Goal: Information Seeking & Learning: Learn about a topic

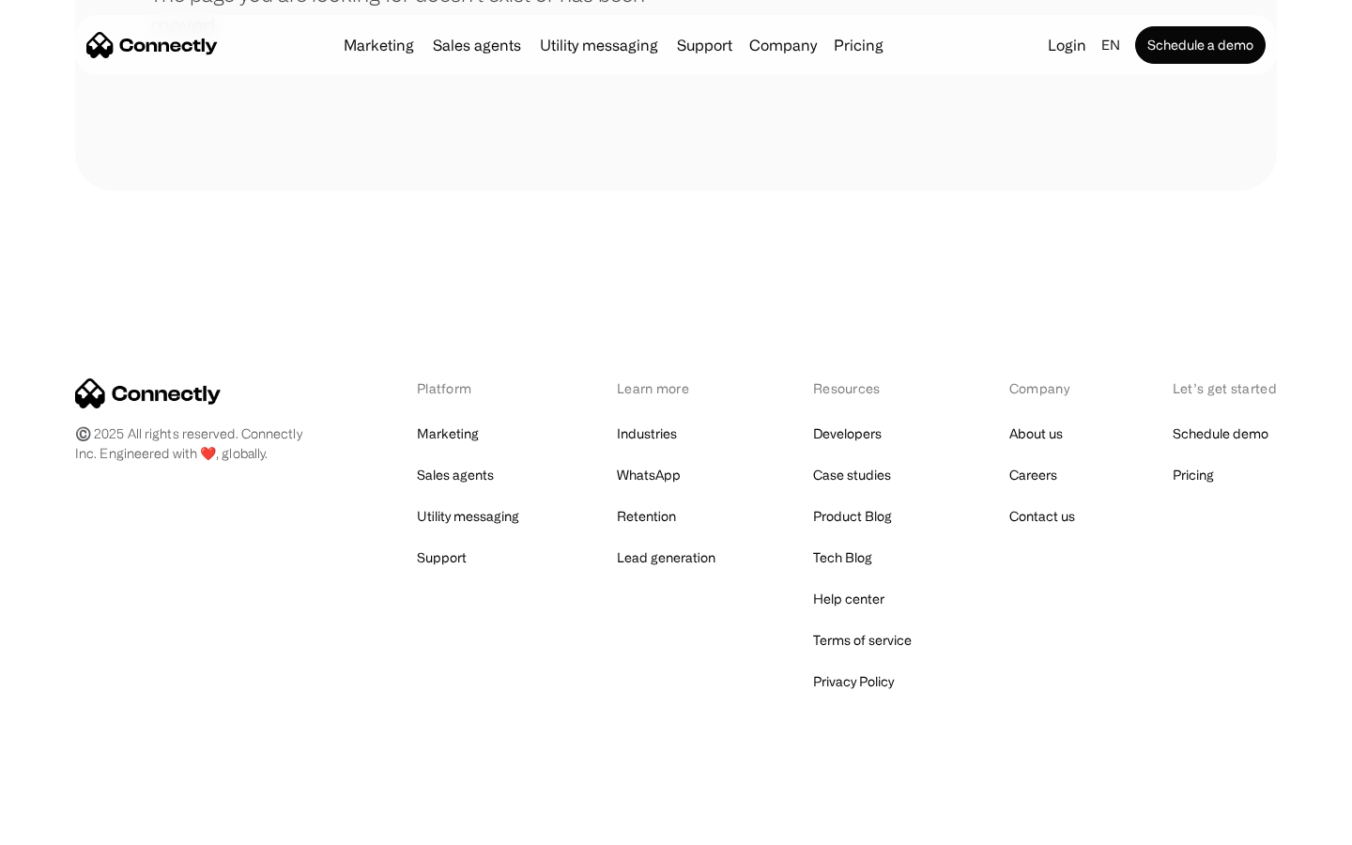
scroll to position [343, 0]
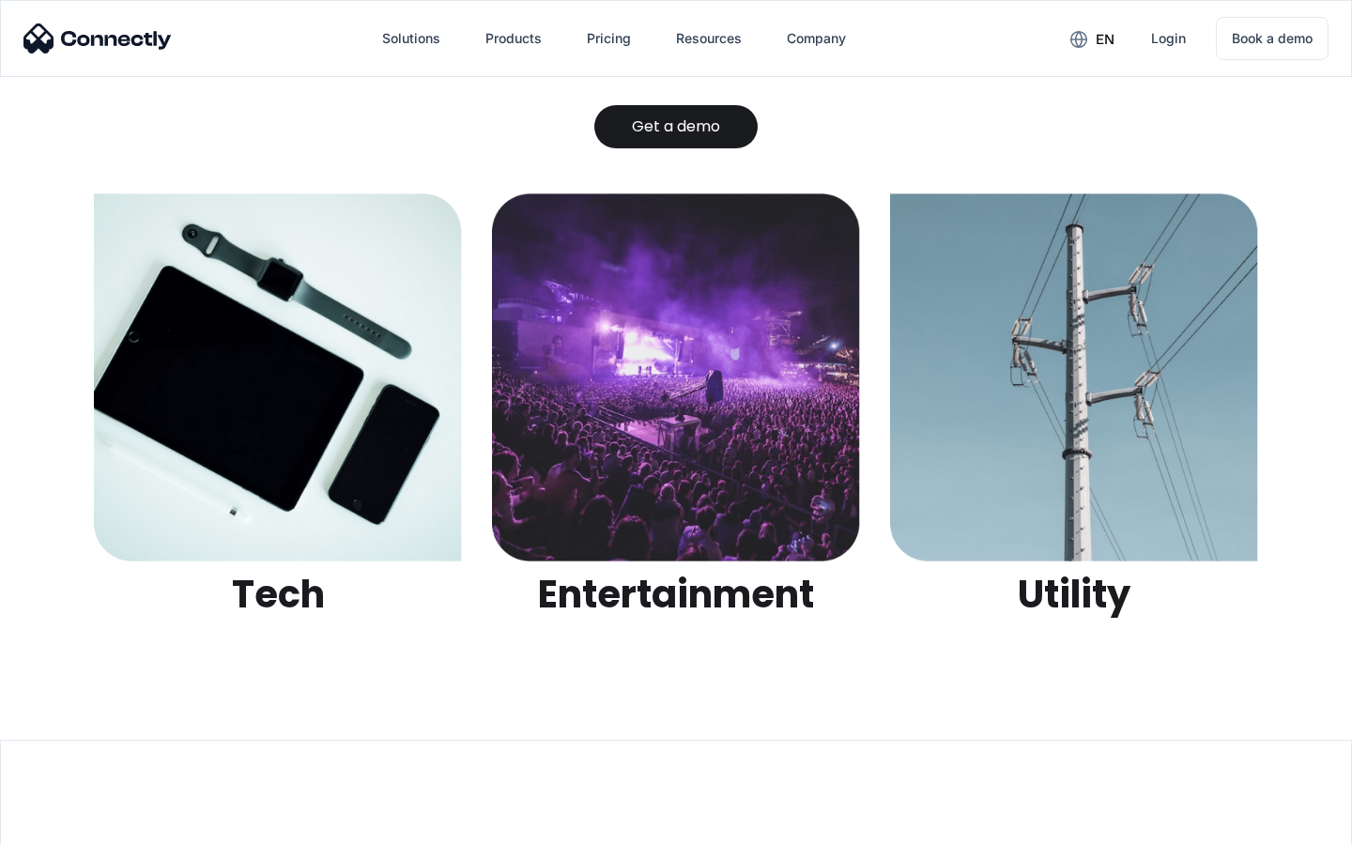
scroll to position [5924, 0]
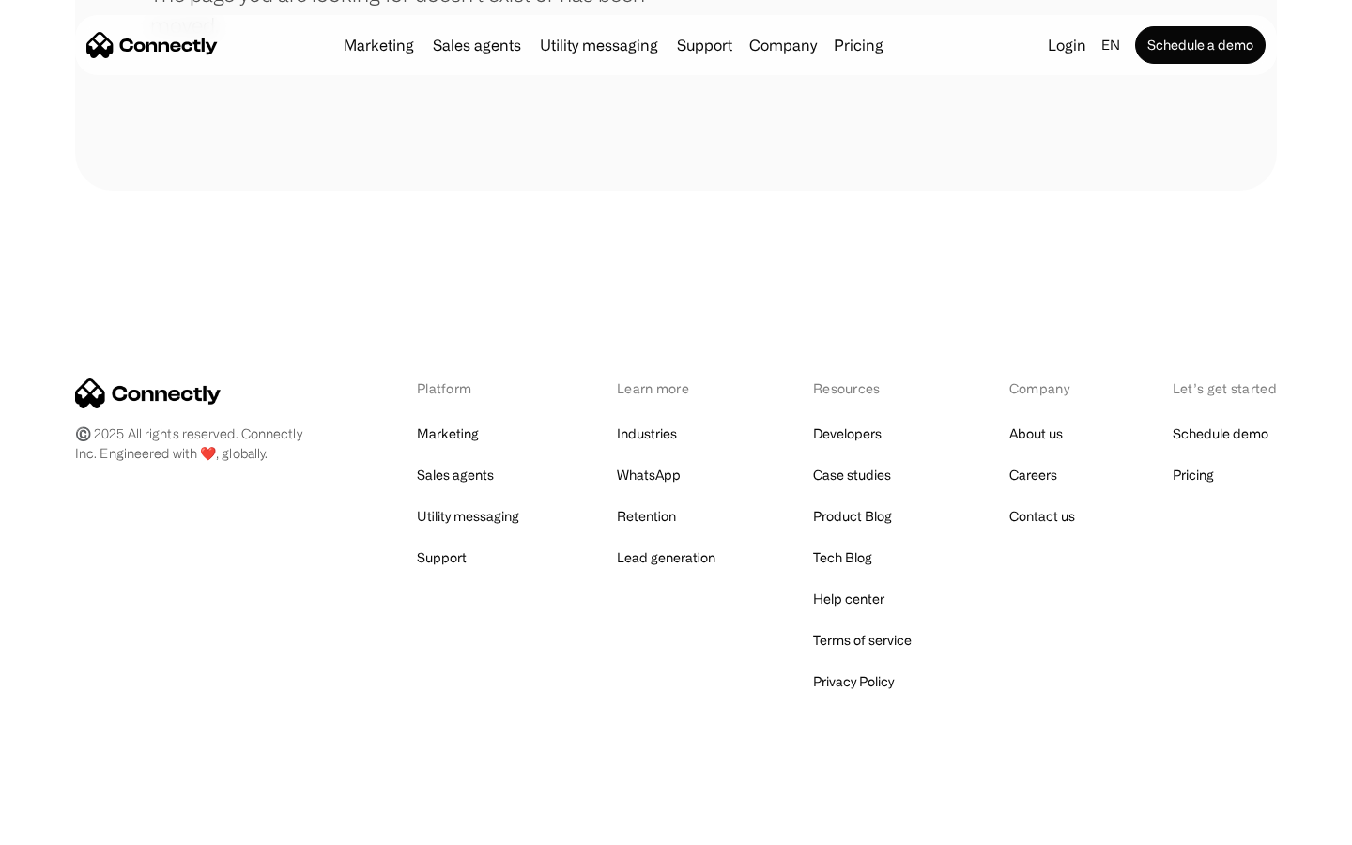
scroll to position [343, 0]
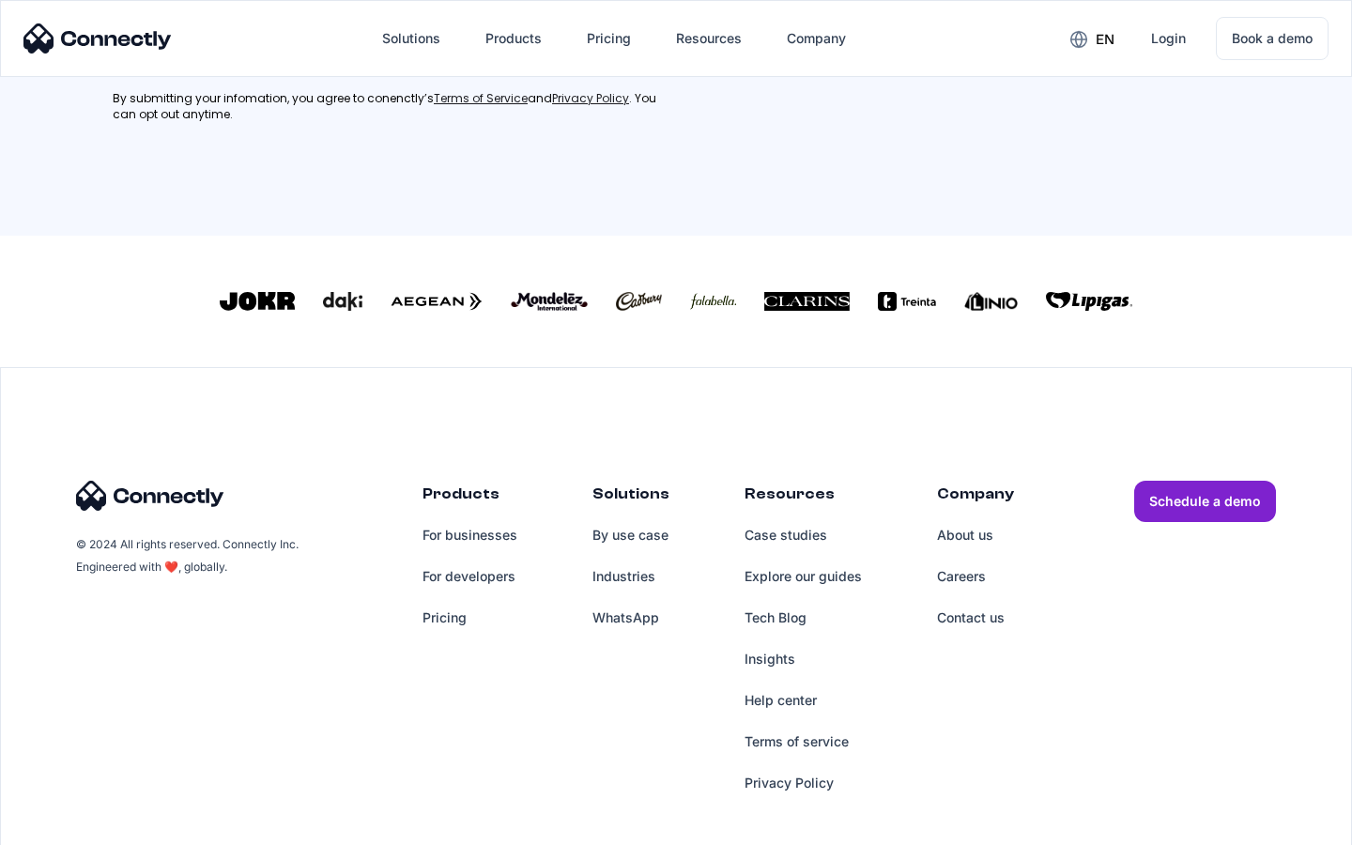
scroll to position [845, 0]
